Goal: Information Seeking & Learning: Understand process/instructions

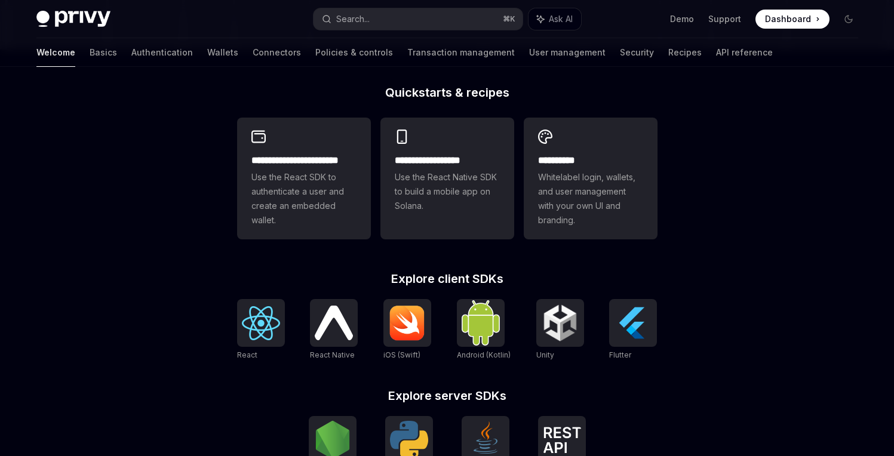
scroll to position [361, 0]
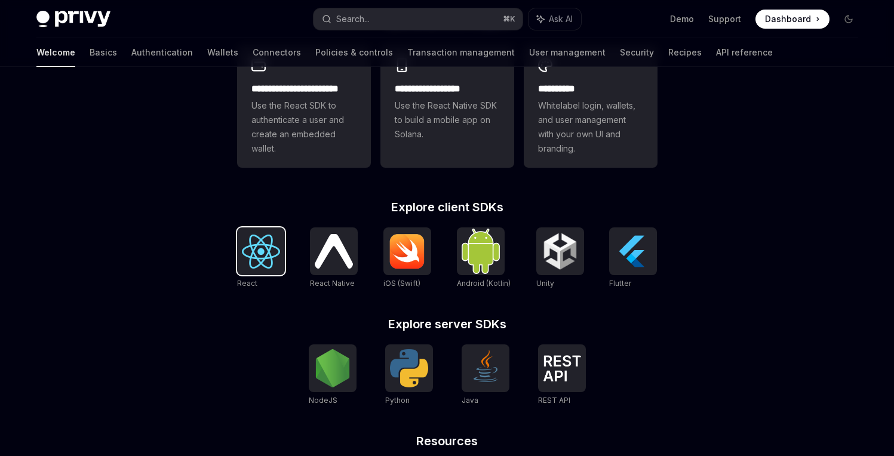
click at [259, 260] on img at bounding box center [261, 252] width 38 height 34
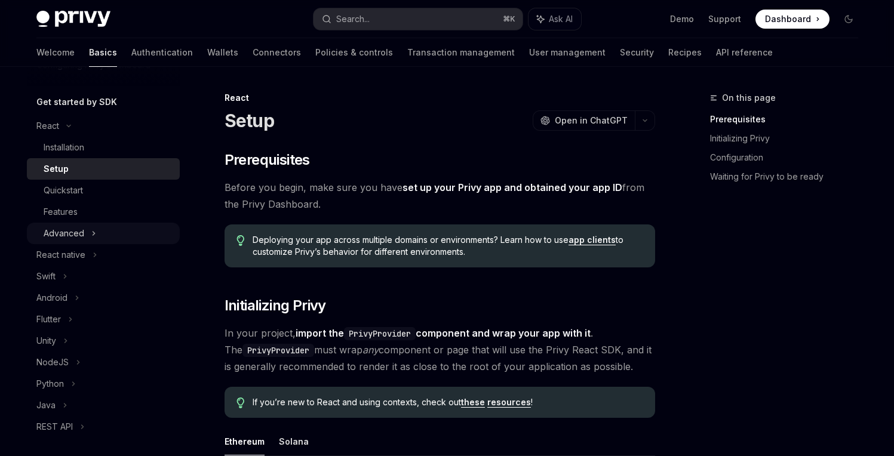
scroll to position [122, 0]
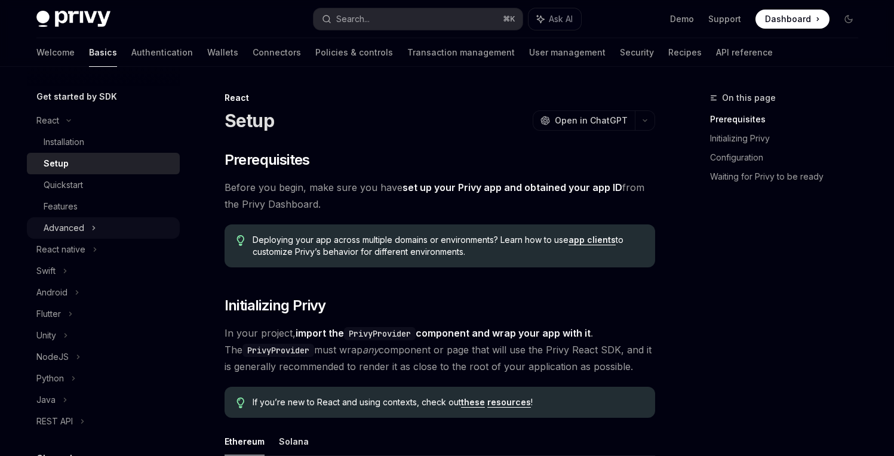
click at [100, 225] on div "Advanced" at bounding box center [103, 228] width 153 height 22
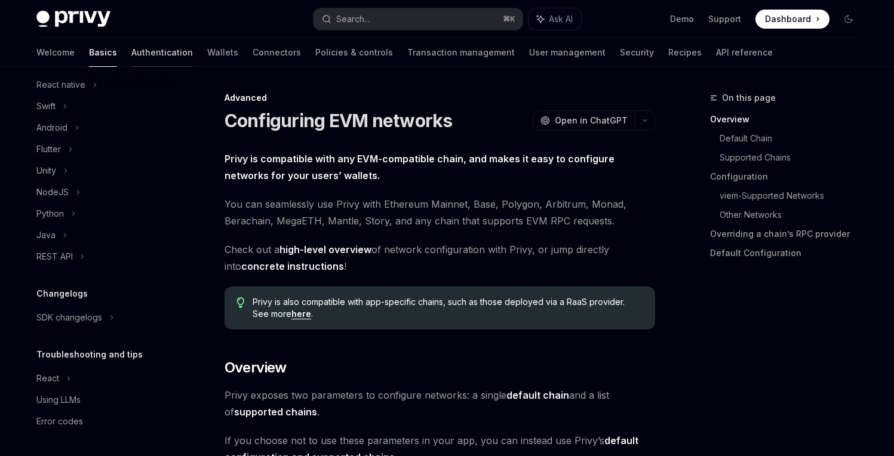
click at [131, 56] on link "Authentication" at bounding box center [162, 52] width 62 height 29
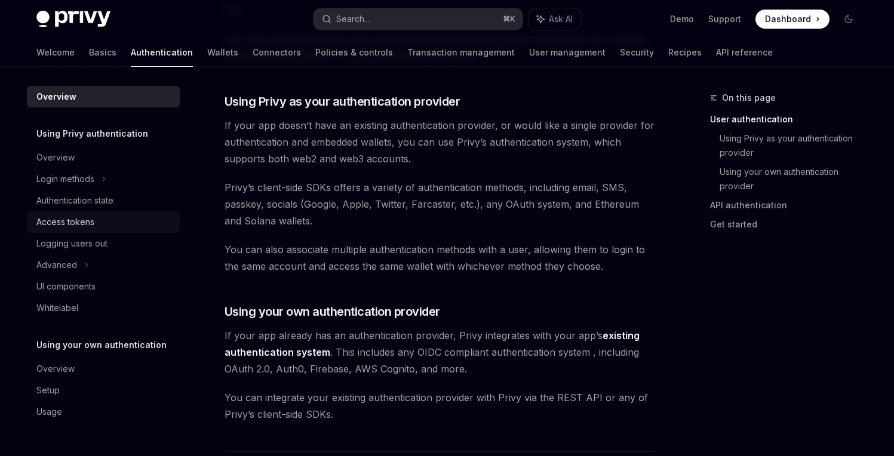
scroll to position [379, 0]
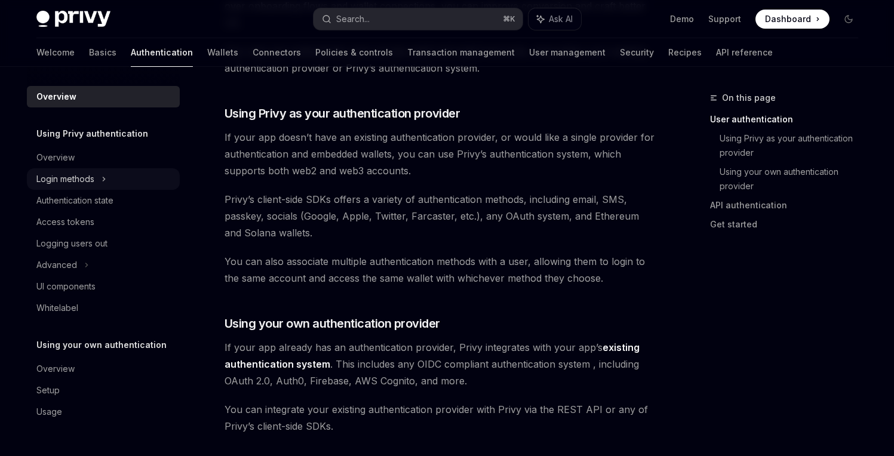
click at [93, 180] on div "Login methods" at bounding box center [65, 179] width 58 height 14
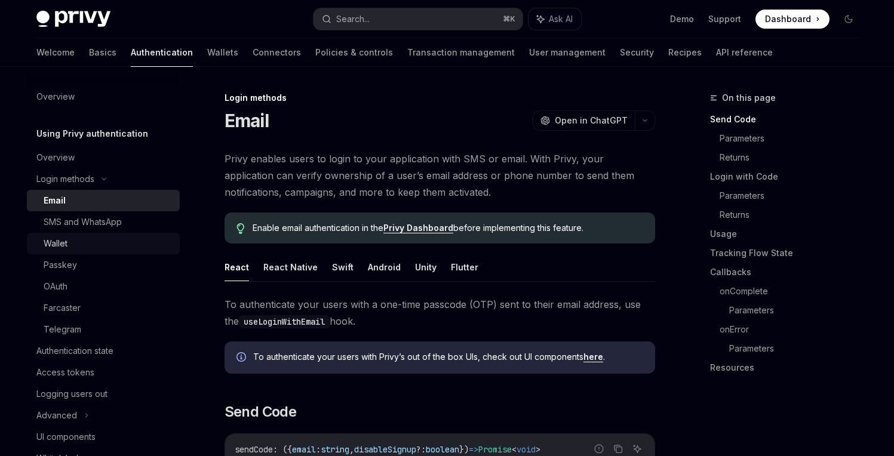
click at [90, 250] on div "Wallet" at bounding box center [108, 244] width 129 height 14
type textarea "*"
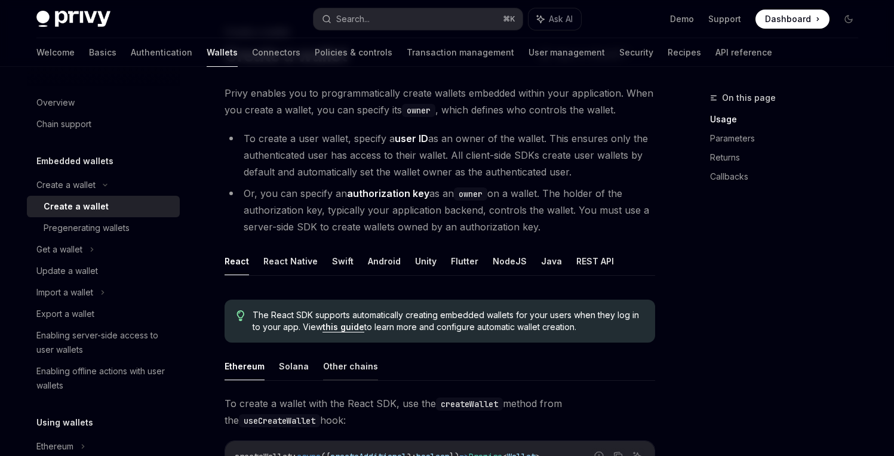
scroll to position [66, 0]
click at [294, 373] on button "Solana" at bounding box center [294, 366] width 30 height 28
type textarea "*"
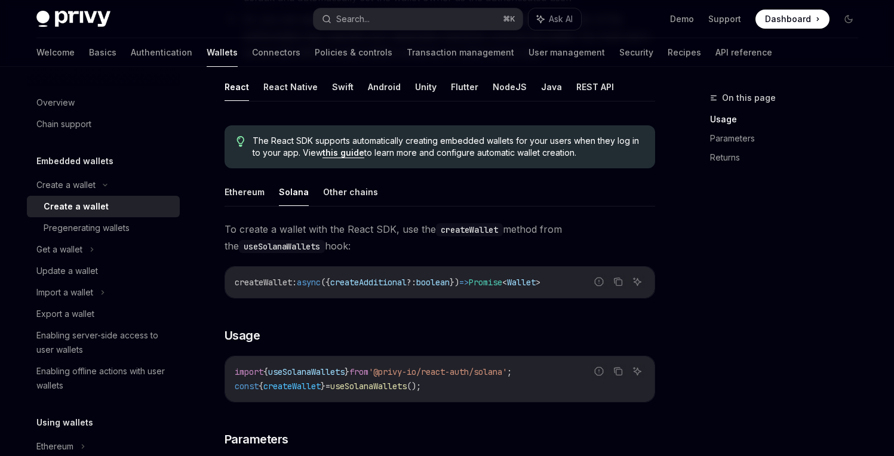
scroll to position [239, 0]
click at [614, 374] on icon "Copy the contents from the code block" at bounding box center [617, 371] width 6 height 5
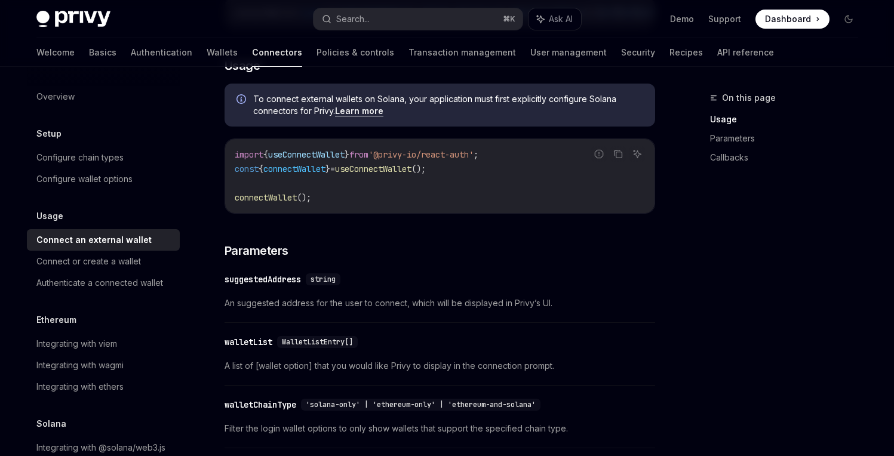
scroll to position [289, 0]
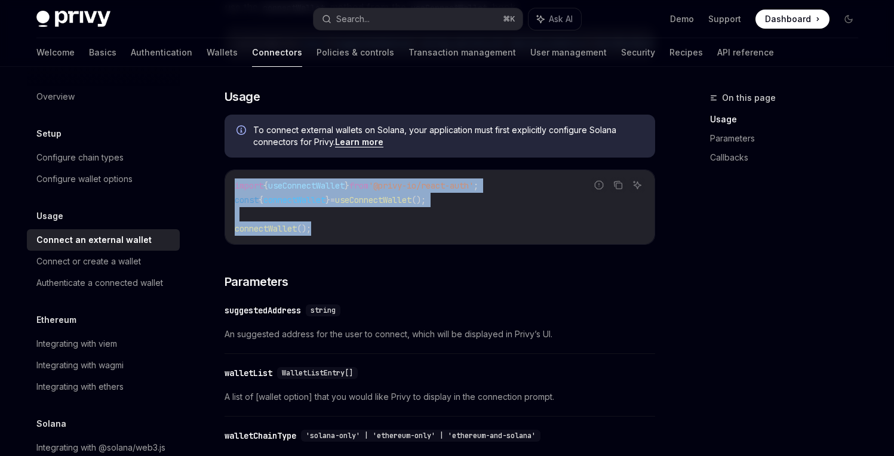
drag, startPoint x: 337, startPoint y: 237, endPoint x: 219, endPoint y: 186, distance: 129.3
click at [219, 186] on div "Usage Connect an external wallet OpenAI Open in ChatGPT OpenAI Open in ChatGPT …" at bounding box center [327, 409] width 659 height 1214
copy code "import { useConnectWallet } from '@privy-io/react-auth' ; const { connectWallet…"
